Goal: Task Accomplishment & Management: Use online tool/utility

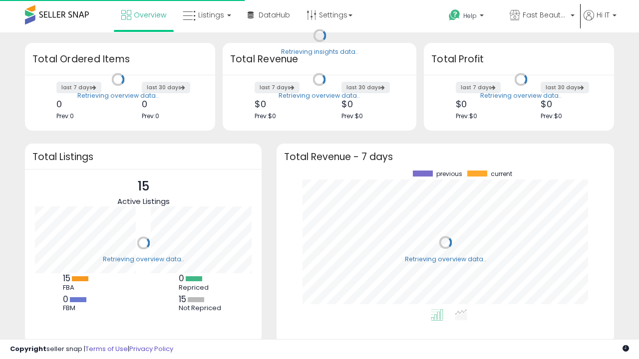
scroll to position [139, 317]
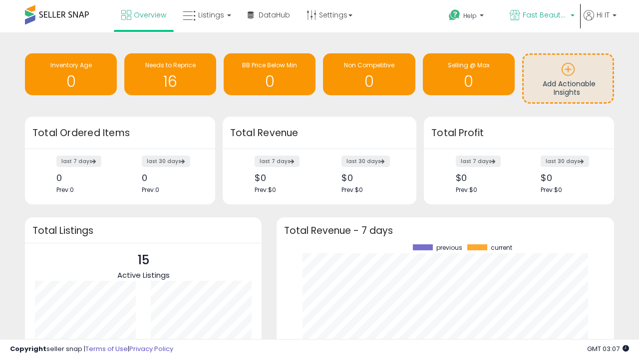
click at [541, 16] on span "Fast Beauty ([GEOGRAPHIC_DATA])" at bounding box center [544, 15] width 45 height 10
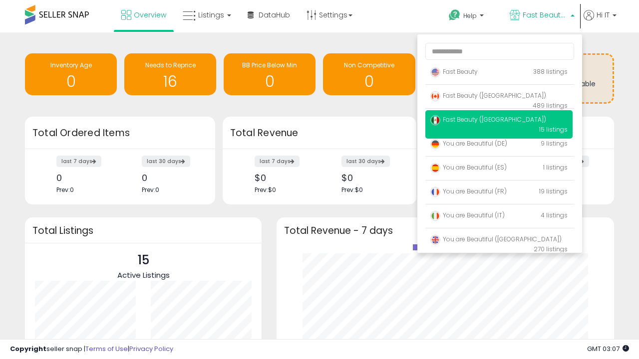
click at [498, 217] on span "You are Beautiful (IT)" at bounding box center [467, 215] width 74 height 8
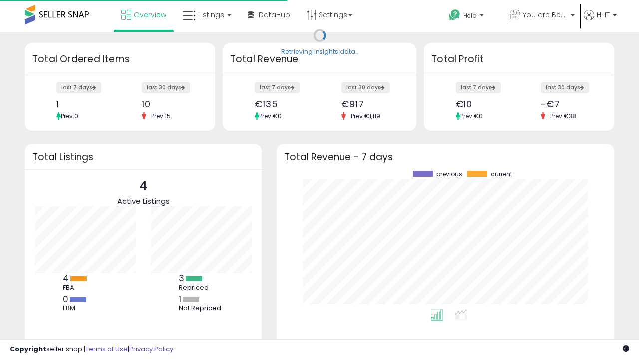
scroll to position [139, 317]
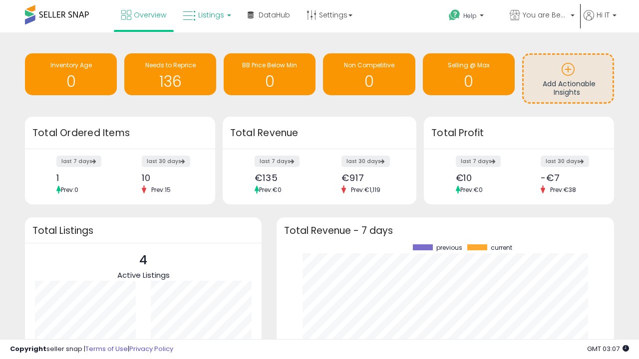
click at [206, 15] on span "Listings" at bounding box center [211, 15] width 26 height 10
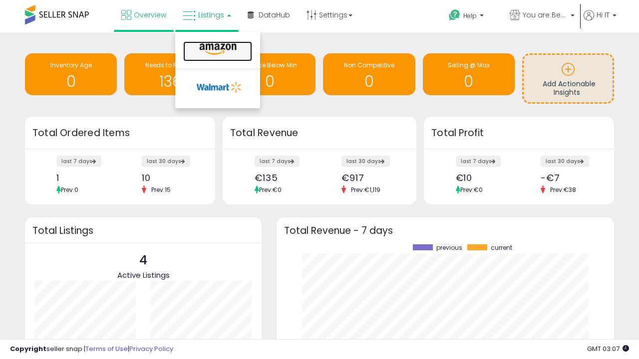
click at [217, 49] on icon at bounding box center [217, 49] width 43 height 13
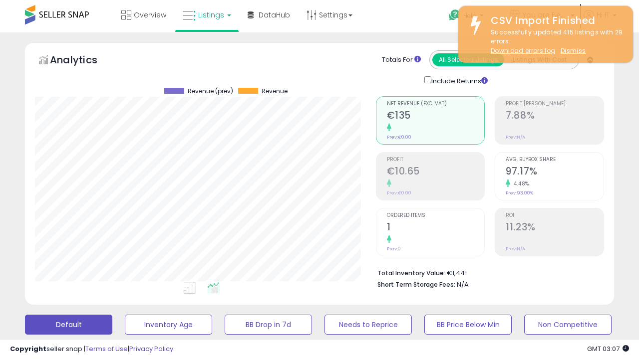
scroll to position [205, 340]
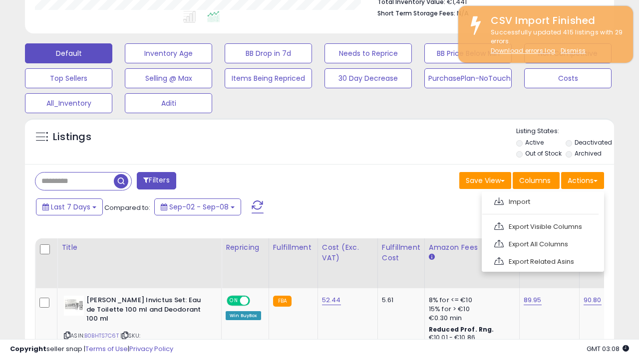
click at [498, 200] on span at bounding box center [498, 201] width 9 height 7
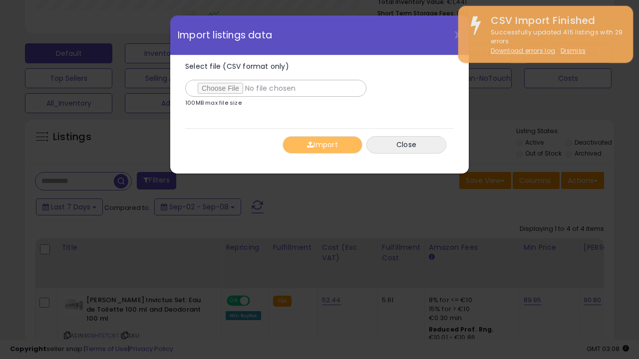
type input "**********"
click at [322, 145] on button "Import" at bounding box center [322, 144] width 80 height 17
